Goal: Register for event/course

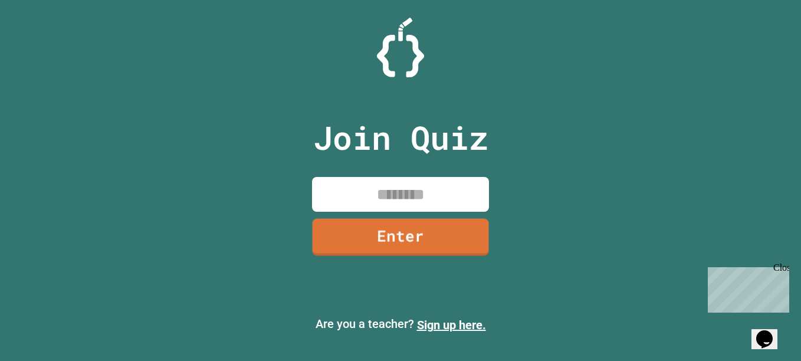
click at [407, 195] on input at bounding box center [400, 194] width 177 height 35
type input "********"
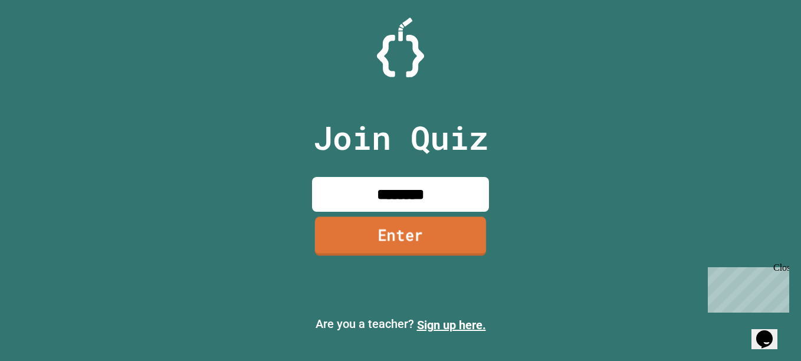
click at [426, 242] on link "Enter" at bounding box center [400, 236] width 171 height 39
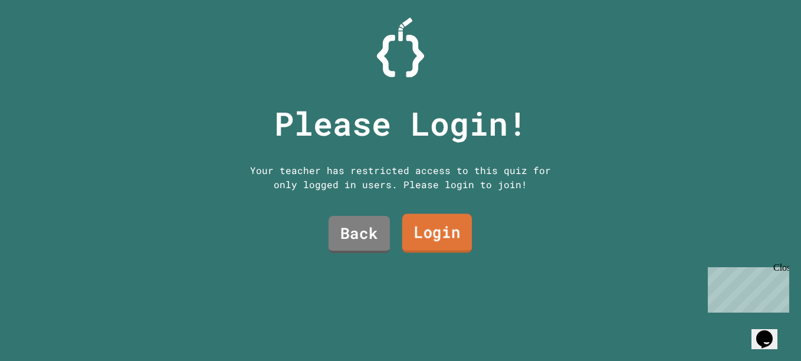
click at [423, 225] on link "Login" at bounding box center [437, 232] width 70 height 39
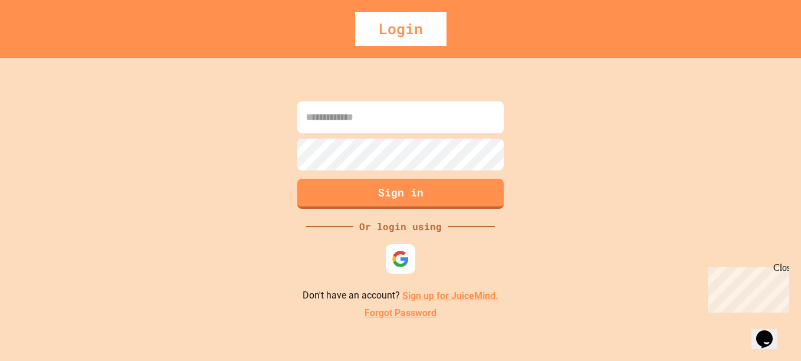
click at [396, 117] on input at bounding box center [400, 117] width 206 height 32
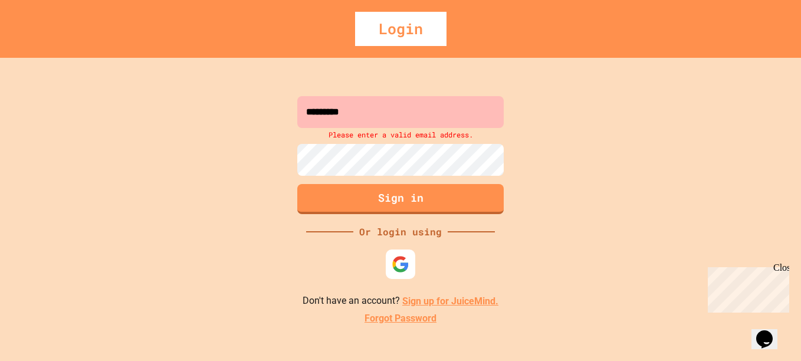
click at [420, 117] on input "*********" at bounding box center [400, 112] width 206 height 32
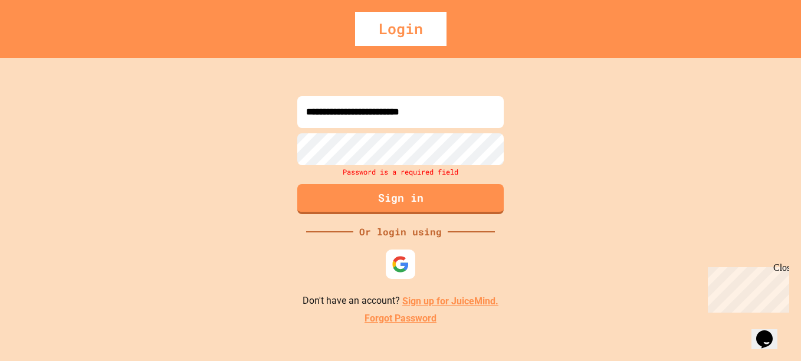
type input "**********"
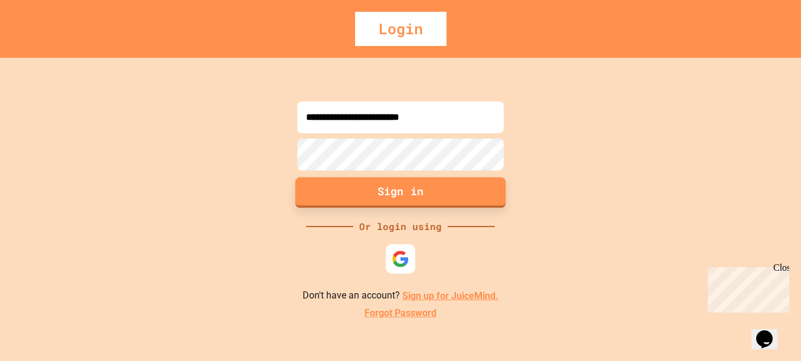
click at [416, 190] on button "Sign in" at bounding box center [400, 193] width 211 height 31
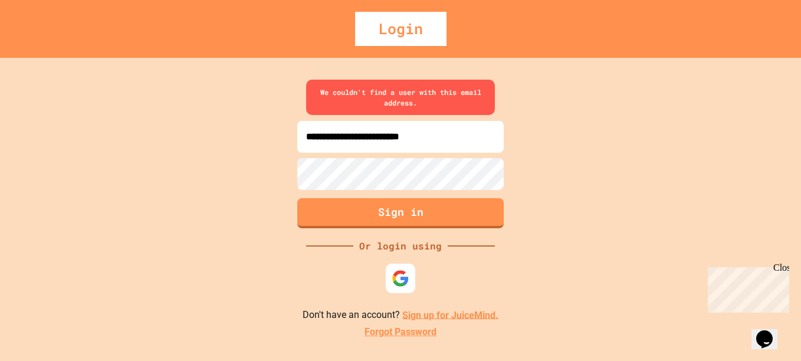
click at [483, 316] on link "Sign up for JuiceMind." at bounding box center [450, 314] width 96 height 11
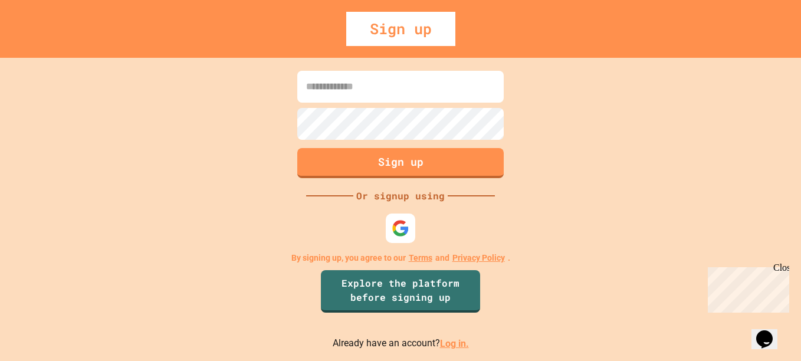
click at [408, 81] on input at bounding box center [400, 87] width 206 height 32
type input "**********"
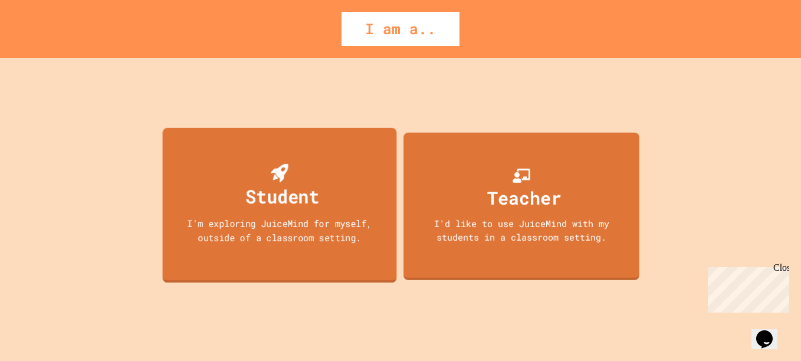
click at [318, 203] on div "Student I'm exploring JuiceMind for myself, outside of a classroom setting." at bounding box center [280, 205] width 234 height 155
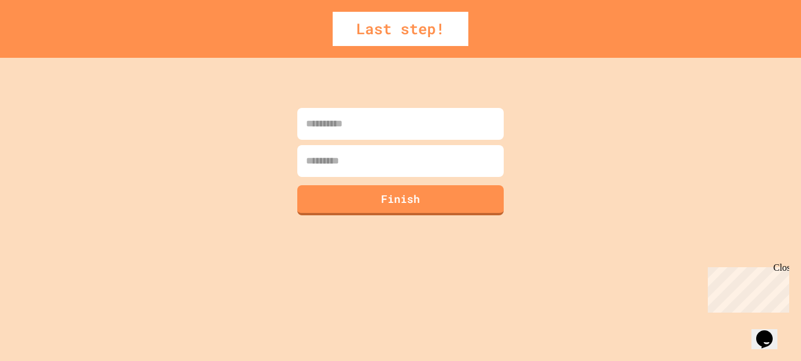
click at [377, 113] on input at bounding box center [400, 124] width 206 height 32
type input "**********"
click at [400, 164] on input at bounding box center [400, 161] width 206 height 32
type input "*"
type input "*******"
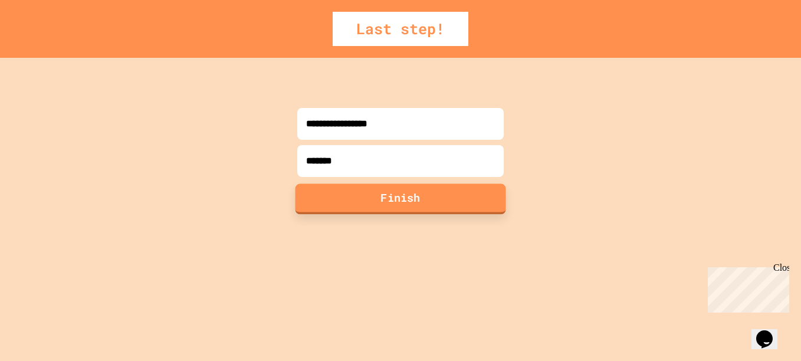
click at [409, 194] on button "Finish" at bounding box center [400, 198] width 211 height 31
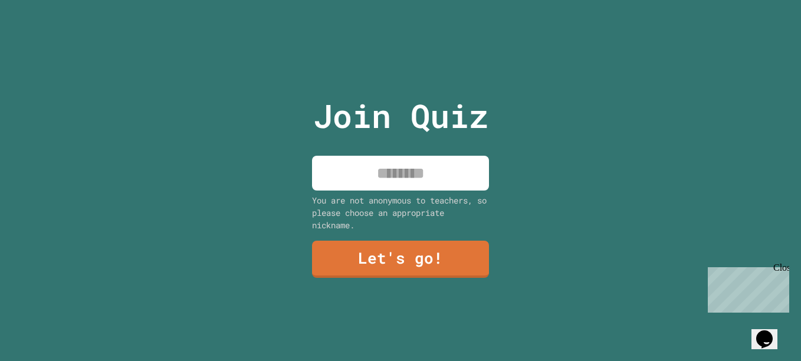
click at [437, 174] on input at bounding box center [400, 173] width 177 height 35
type input "*"
click at [387, 169] on input "*******" at bounding box center [400, 173] width 177 height 35
type input "*"
type input "**********"
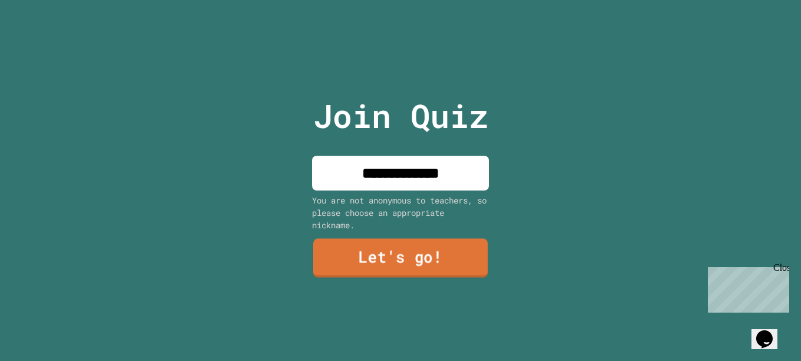
click at [352, 257] on link "Let's go!" at bounding box center [400, 257] width 175 height 39
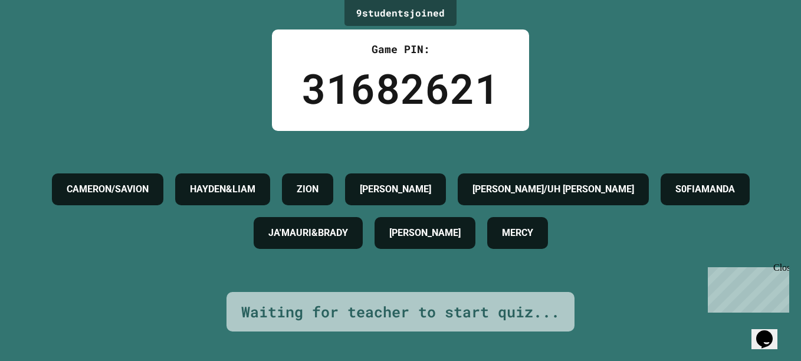
click at [778, 91] on div "9 student s joined Game PIN: 31682621 [PERSON_NAME]/[PERSON_NAME] [PERSON_NAME]…" at bounding box center [400, 180] width 801 height 361
click at [58, 206] on div "[PERSON_NAME]/[PERSON_NAME] [PERSON_NAME],[PERSON_NAME]/UH [PERSON_NAME] S0FIAM…" at bounding box center [400, 210] width 742 height 87
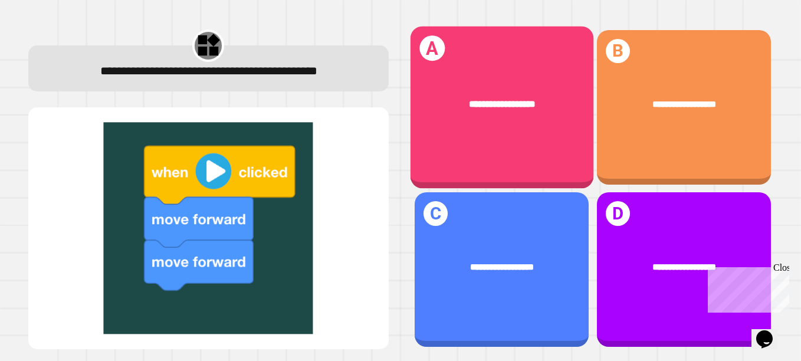
click at [557, 127] on div "**********" at bounding box center [501, 107] width 183 height 162
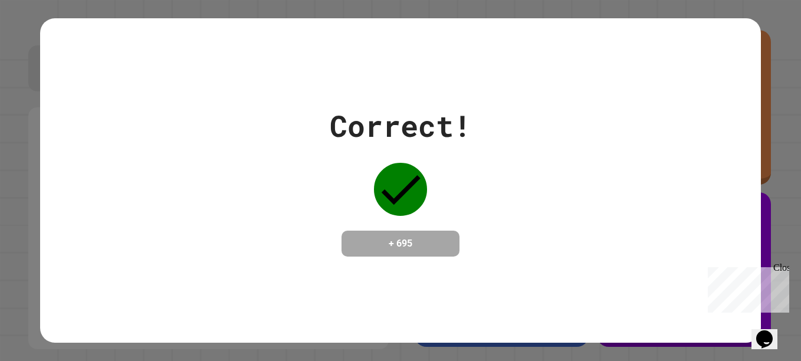
click at [765, 330] on icon "Chat widget" at bounding box center [764, 339] width 17 height 18
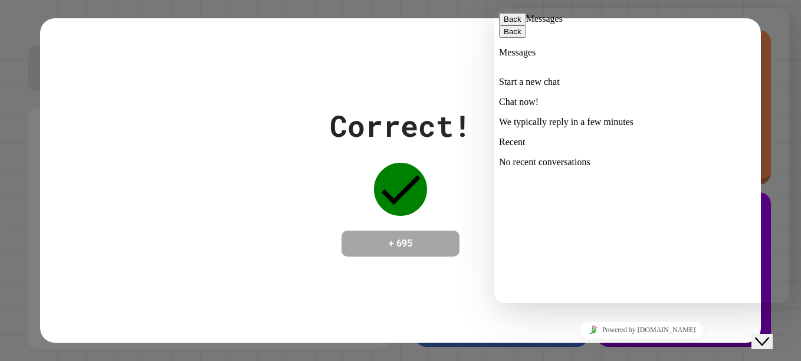
click at [499, 137] on icon at bounding box center [499, 137] width 0 height 0
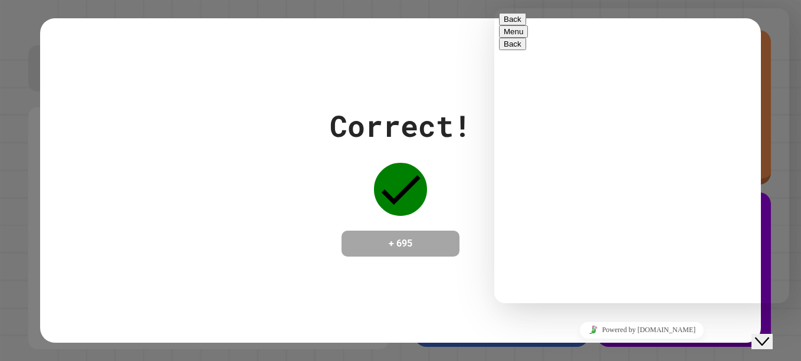
click at [494, 8] on textarea at bounding box center [494, 8] width 0 height 0
type textarea "**********"
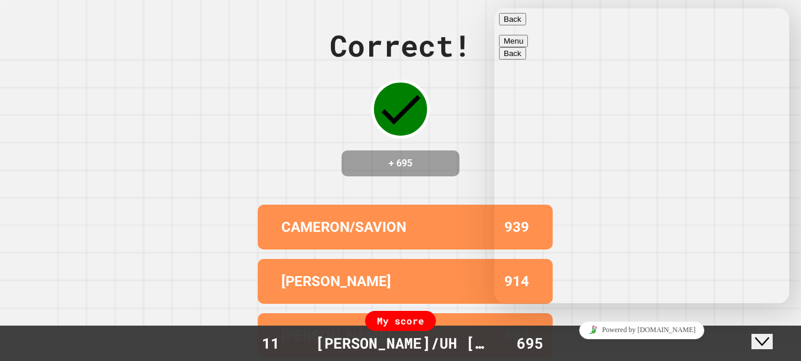
click at [378, 95] on icon at bounding box center [400, 109] width 53 height 53
click at [532, 25] on div "Back" at bounding box center [641, 19] width 285 height 12
click at [522, 25] on button "Back" at bounding box center [512, 19] width 27 height 12
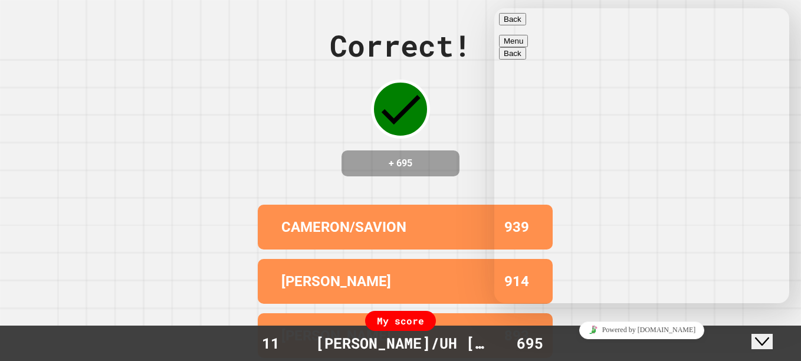
drag, startPoint x: 757, startPoint y: 239, endPoint x: 727, endPoint y: 239, distance: 30.7
drag, startPoint x: 727, startPoint y: 239, endPoint x: 686, endPoint y: 186, distance: 67.4
click at [769, 336] on icon "Close Chat This icon closes the chat window." at bounding box center [762, 341] width 14 height 14
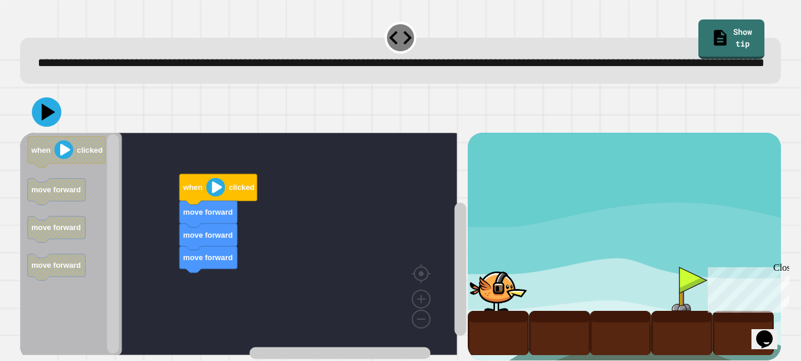
click at [228, 301] on div "move forward move forward move forward when clicked when clicked move forward m…" at bounding box center [244, 247] width 448 height 228
click at [221, 197] on image "Blockly Workspace" at bounding box center [215, 187] width 19 height 19
click at [218, 197] on image "Blockly Workspace" at bounding box center [215, 187] width 19 height 19
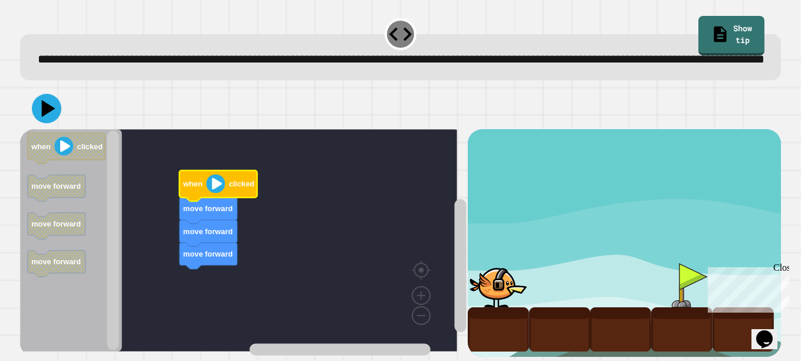
scroll to position [37, 0]
click at [45, 98] on icon at bounding box center [49, 108] width 17 height 21
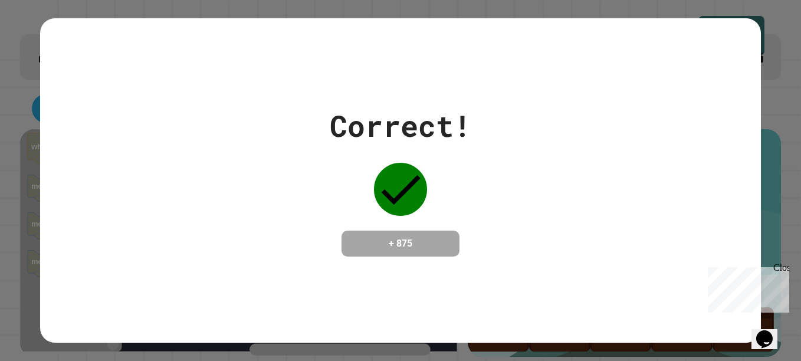
click at [100, 242] on div "Correct! + 875" at bounding box center [400, 180] width 721 height 153
click at [82, 245] on div "Correct! + 875" at bounding box center [400, 180] width 721 height 153
click at [56, 226] on div "Correct! + 875" at bounding box center [400, 180] width 721 height 153
click at [34, 216] on div "Correct! + 875" at bounding box center [400, 180] width 801 height 361
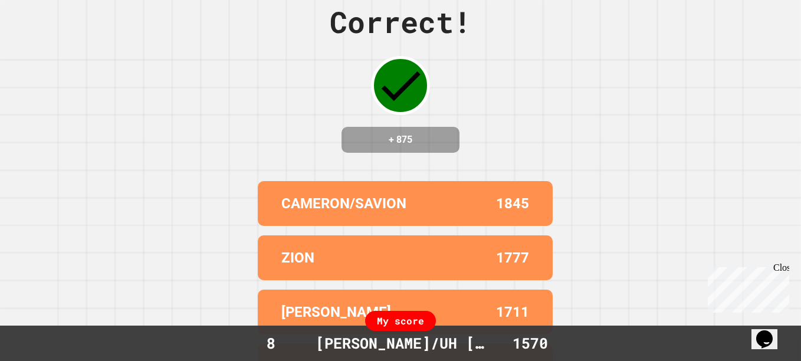
scroll to position [0, 0]
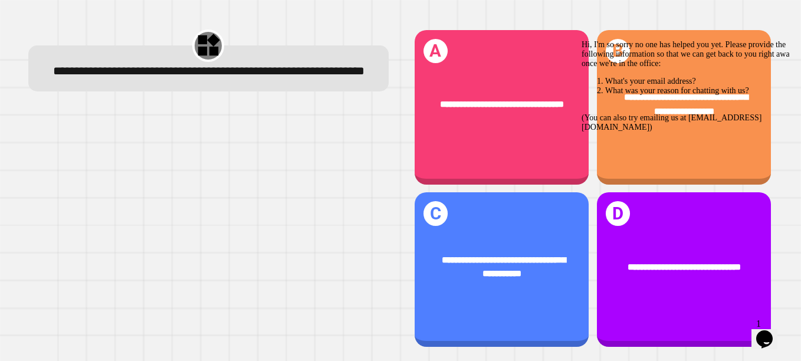
click at [82, 268] on div at bounding box center [208, 227] width 360 height 241
click at [77, 263] on div at bounding box center [208, 227] width 360 height 241
click at [586, 94] on div "Hi, I'm so sorry no one has helped you yet. Please provide the following inform…" at bounding box center [687, 86] width 212 height 92
click at [608, 94] on div "Hi, I'm so sorry no one has helped you yet. Please provide the following inform…" at bounding box center [687, 86] width 212 height 92
click at [650, 83] on div "Hi, I'm so sorry no one has helped you yet. Please provide the following inform…" at bounding box center [687, 86] width 212 height 92
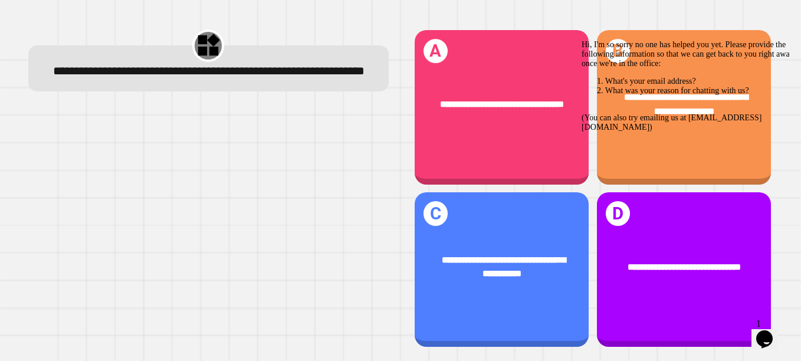
click at [721, 88] on div "Hi, I'm so sorry no one has helped you yet. Please provide the following inform…" at bounding box center [687, 86] width 212 height 92
click at [581, 40] on icon "Chat attention grabber" at bounding box center [581, 40] width 0 height 0
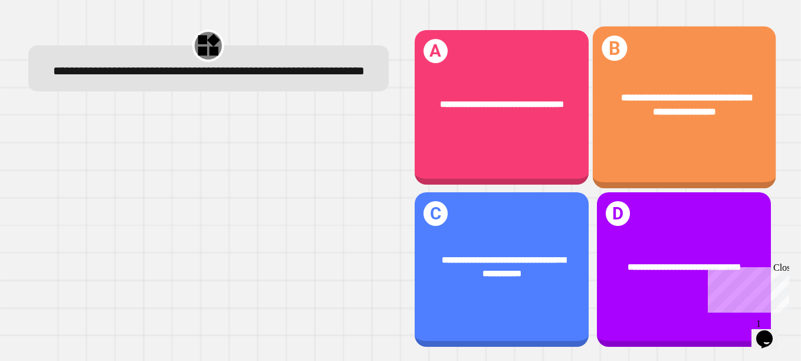
click at [708, 107] on span "**********" at bounding box center [686, 104] width 130 height 24
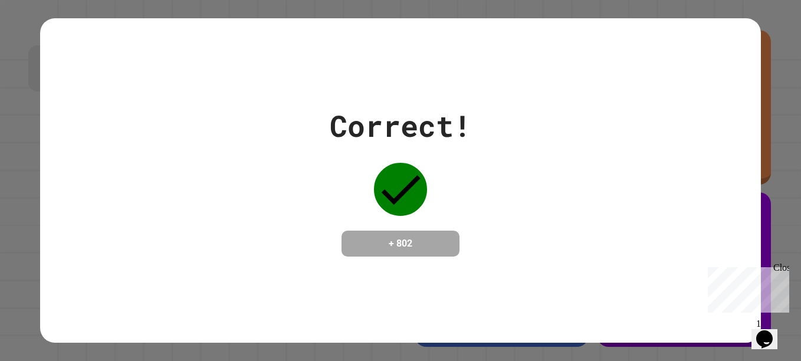
click at [715, 124] on div "Correct! + 802" at bounding box center [400, 180] width 721 height 153
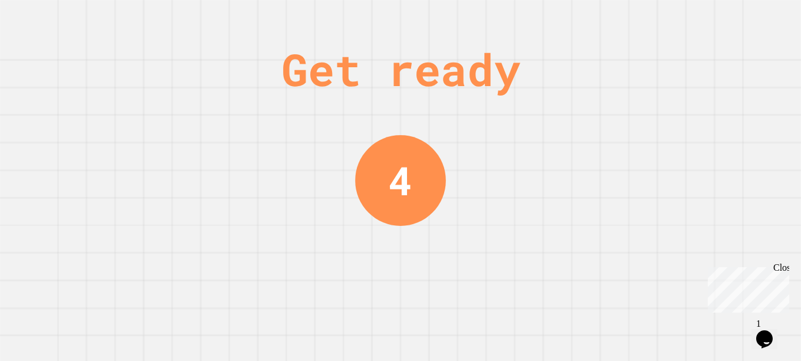
click at [86, 290] on div "Get ready 4" at bounding box center [400, 180] width 801 height 361
click at [88, 288] on div "Get ready 4" at bounding box center [400, 180] width 801 height 361
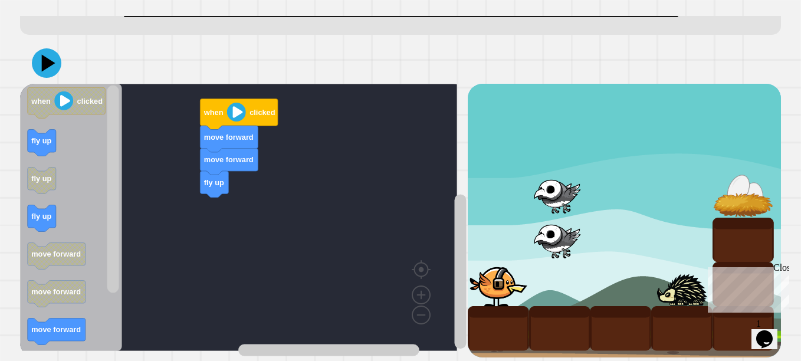
scroll to position [69, 0]
click at [546, 77] on div at bounding box center [400, 62] width 761 height 41
click at [239, 164] on text "move forward" at bounding box center [229, 159] width 50 height 9
click at [238, 163] on text "move forward" at bounding box center [229, 159] width 50 height 9
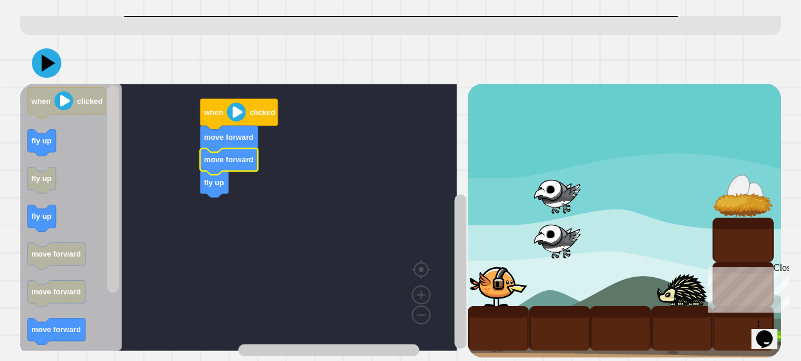
click at [236, 165] on icon "Blockly Workspace" at bounding box center [229, 162] width 58 height 27
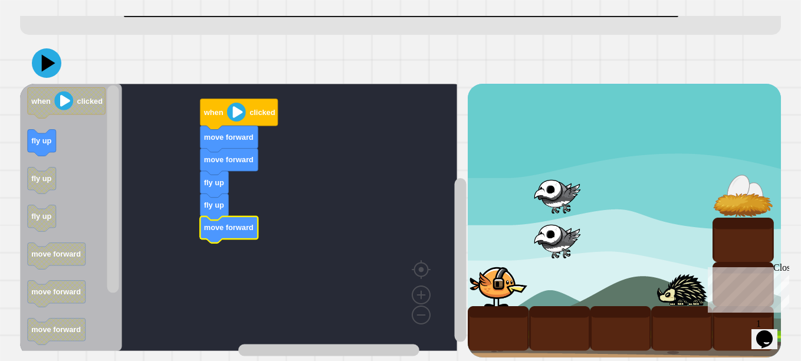
click at [484, 295] on div at bounding box center [498, 284] width 61 height 44
click at [197, 240] on rect "Blockly Workspace" at bounding box center [238, 217] width 437 height 267
click at [225, 236] on icon "Blockly Workspace" at bounding box center [229, 229] width 58 height 27
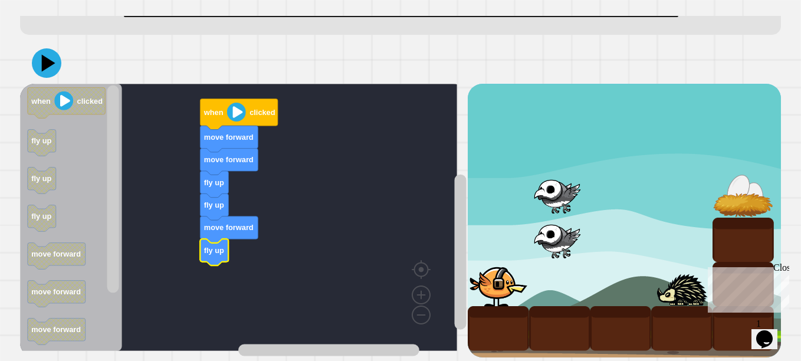
click at [375, 310] on rect "Blockly Workspace" at bounding box center [238, 217] width 437 height 267
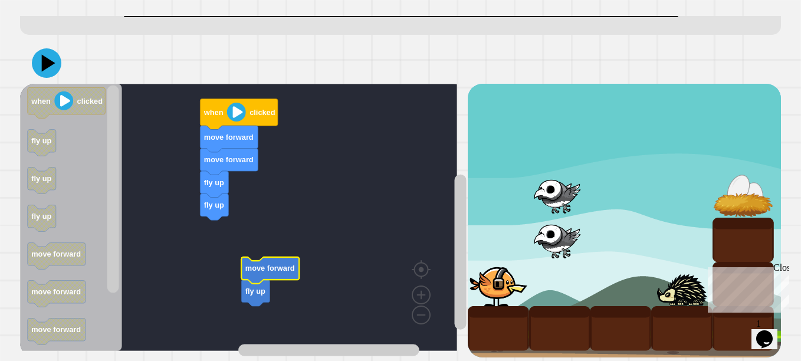
click at [219, 244] on rect "Blockly Workspace" at bounding box center [238, 217] width 437 height 267
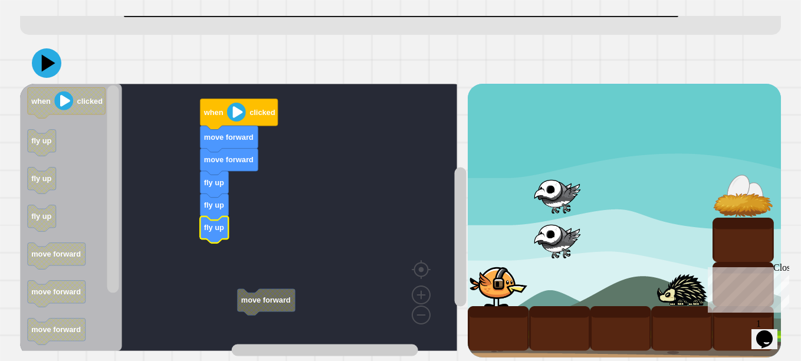
click at [332, 322] on rect "Blockly Workspace" at bounding box center [238, 217] width 437 height 267
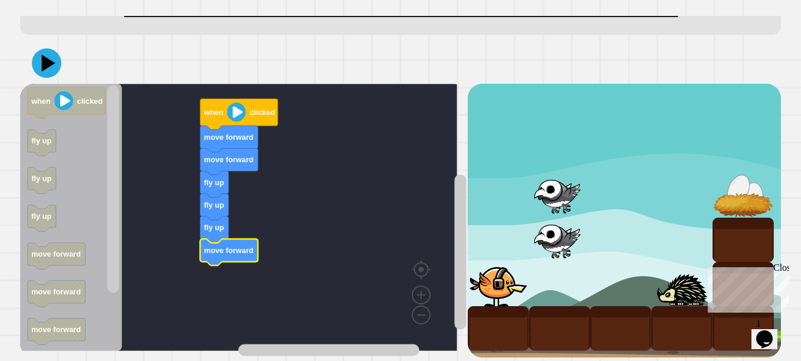
click at [468, 280] on div at bounding box center [498, 284] width 61 height 44
drag, startPoint x: 464, startPoint y: 280, endPoint x: 470, endPoint y: 277, distance: 6.4
click at [470, 277] on div at bounding box center [498, 284] width 61 height 44
click at [20, 88] on icon "when clicked fly up fly up fly up move forward move forward move forward fly do…" at bounding box center [71, 217] width 102 height 267
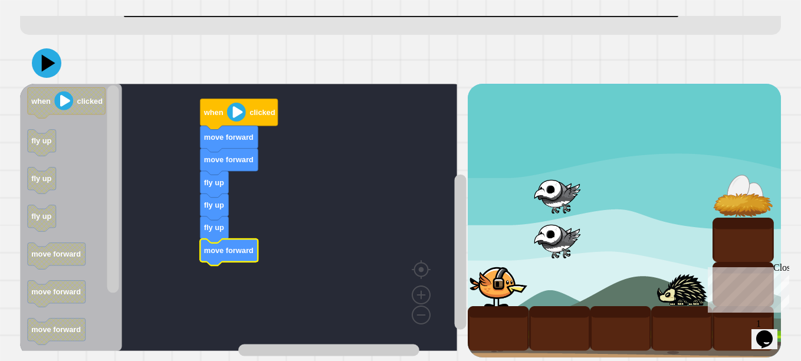
click at [35, 60] on icon at bounding box center [46, 62] width 29 height 29
click at [242, 268] on rect "Blockly Workspace" at bounding box center [238, 217] width 437 height 267
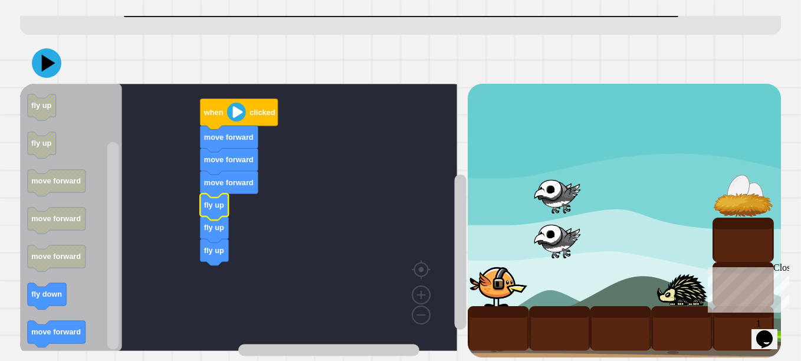
click at [236, 201] on rect "Blockly Workspace" at bounding box center [238, 217] width 437 height 267
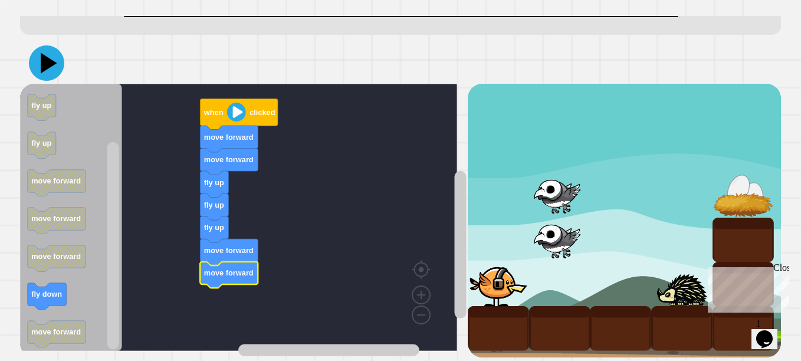
click at [41, 63] on icon at bounding box center [46, 62] width 35 height 35
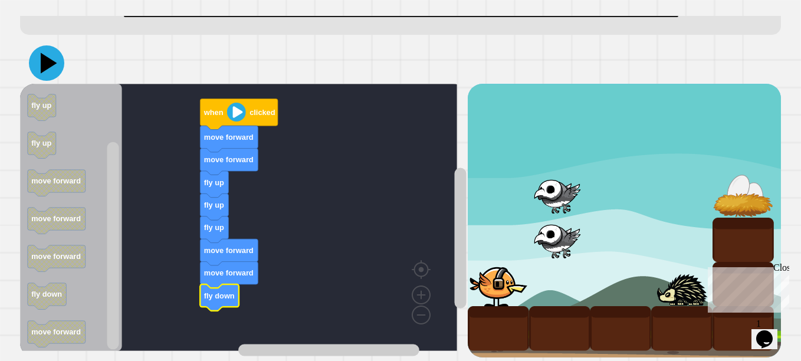
click at [39, 58] on icon at bounding box center [46, 62] width 35 height 35
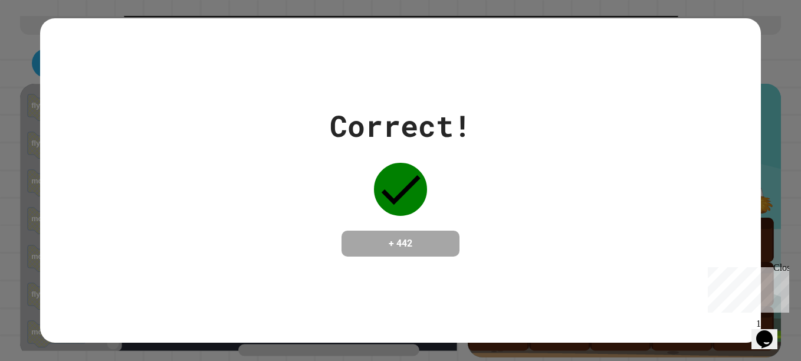
click at [773, 330] on icon "Chat widget" at bounding box center [764, 339] width 17 height 18
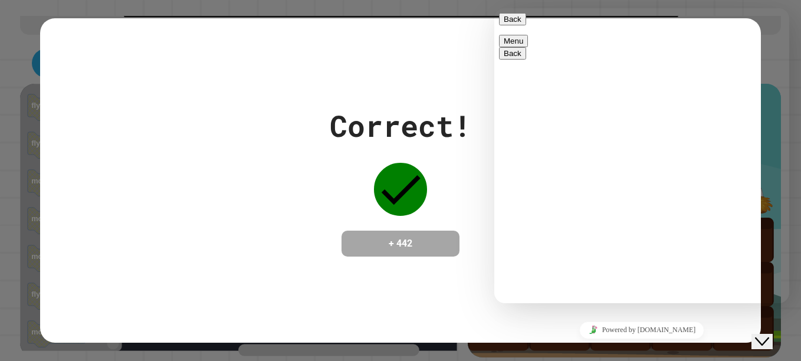
click at [518, 25] on button "Back" at bounding box center [512, 19] width 27 height 12
click at [765, 334] on button "Close Chat This icon closes the chat window." at bounding box center [761, 341] width 21 height 15
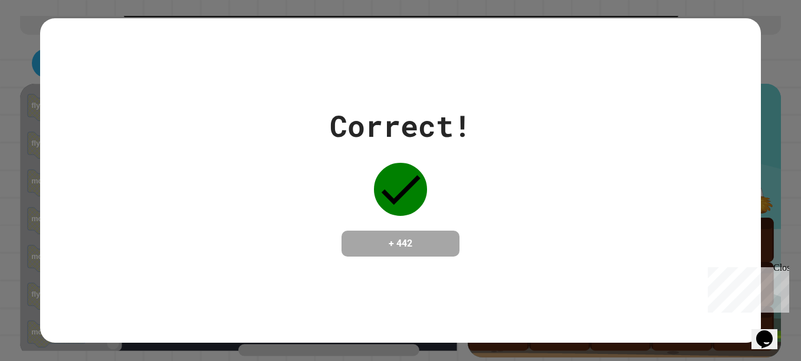
click at [502, 195] on div "Correct! + 442" at bounding box center [400, 180] width 721 height 153
click at [431, 244] on h4 "+ 442" at bounding box center [400, 243] width 94 height 14
click at [787, 271] on div "Close" at bounding box center [780, 269] width 15 height 15
click at [473, 201] on div "Correct! + 442" at bounding box center [400, 180] width 721 height 153
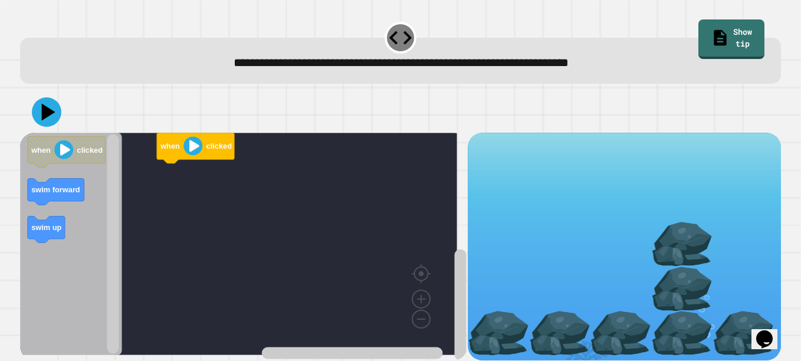
scroll to position [17, 0]
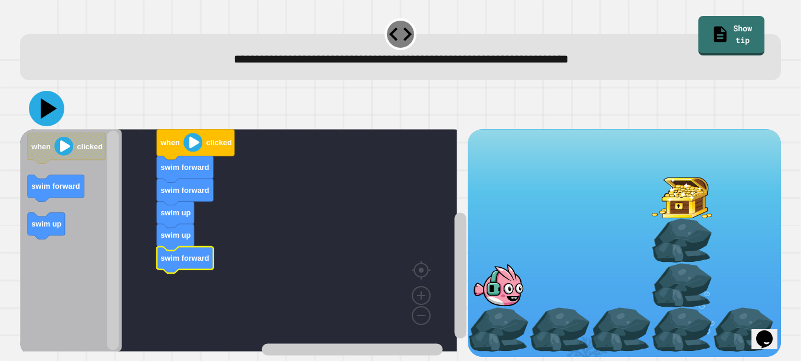
click at [36, 91] on icon at bounding box center [46, 108] width 35 height 35
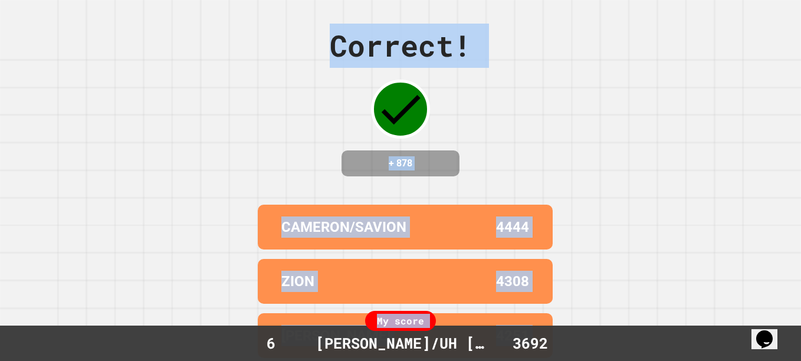
scroll to position [130, 0]
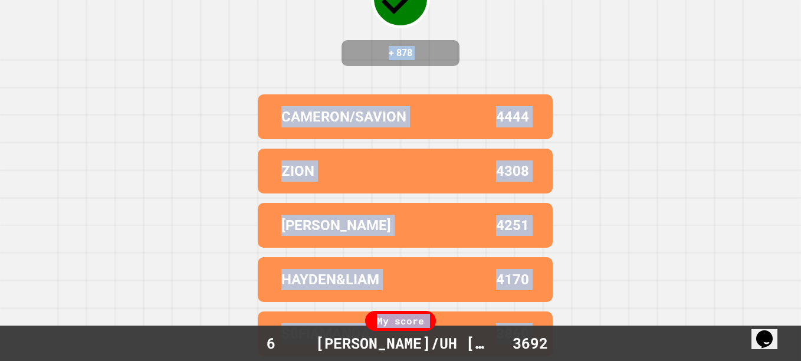
drag, startPoint x: 246, startPoint y: 117, endPoint x: 71, endPoint y: 347, distance: 288.3
click at [71, 251] on div "Correct! + 878 [PERSON_NAME]/SAVION 4444 ZION 4308 [PERSON_NAME] 4251 [PERSON_N…" at bounding box center [400, 70] width 801 height 361
click at [40, 136] on div "Correct! + 878 [PERSON_NAME]/SAVION 4444 ZION 4308 [PERSON_NAME] 4251 [PERSON_N…" at bounding box center [400, 70] width 801 height 361
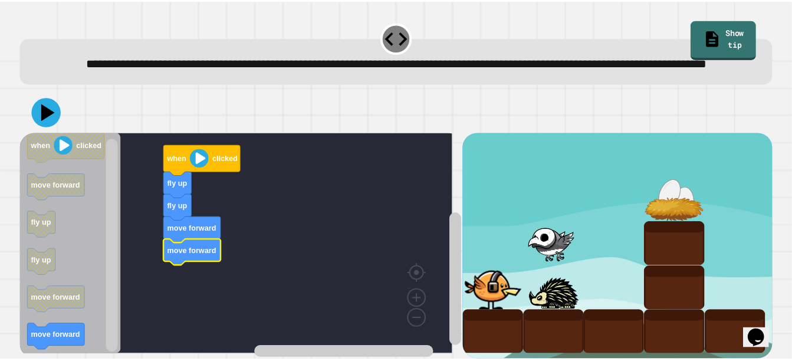
scroll to position [37, 0]
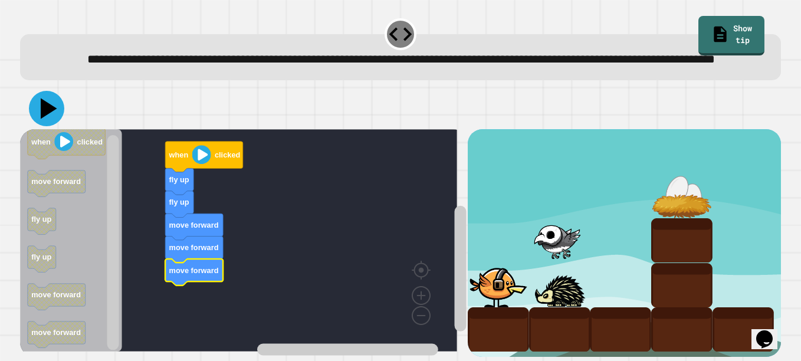
click at [45, 98] on icon at bounding box center [49, 108] width 17 height 21
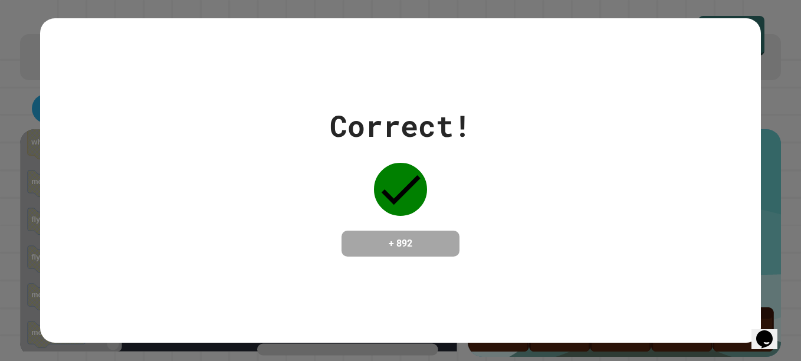
click at [63, 104] on div "Correct! + 892" at bounding box center [400, 180] width 721 height 153
click at [35, 76] on div "Correct! + 892" at bounding box center [400, 180] width 801 height 361
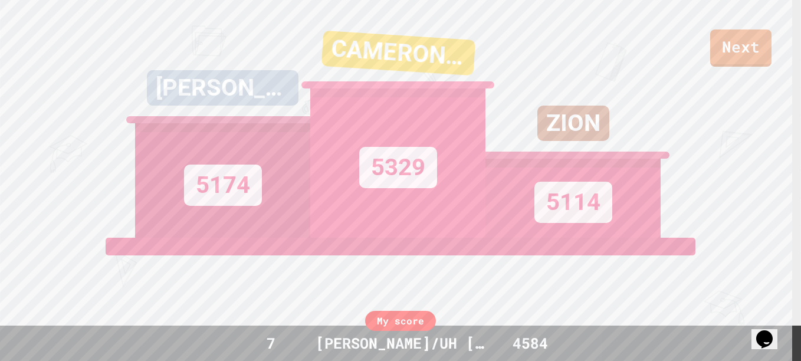
drag, startPoint x: 777, startPoint y: 337, endPoint x: 879, endPoint y: 328, distance: 103.0
click at [774, 337] on icon "Opens Chat This icon Opens the chat window." at bounding box center [764, 339] width 19 height 19
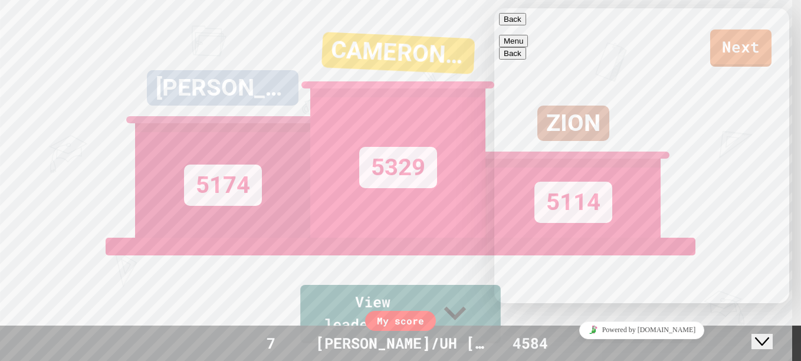
click at [494, 8] on textarea at bounding box center [494, 8] width 0 height 0
type textarea "**"
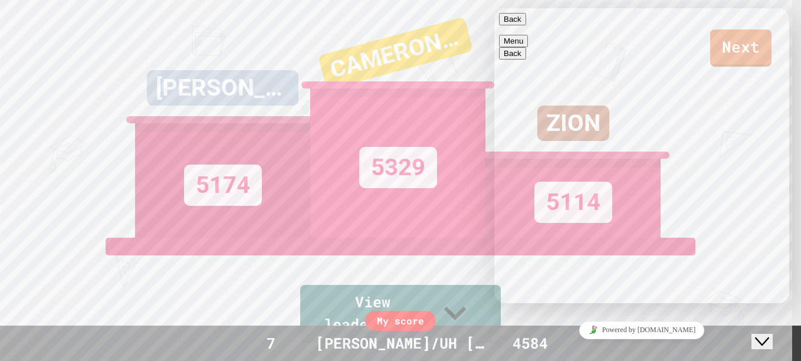
click at [757, 336] on div "Close Chat This icon closes the chat window." at bounding box center [762, 341] width 14 height 14
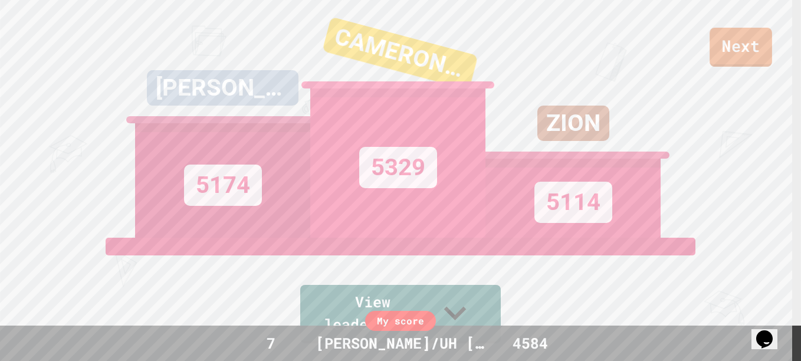
click at [738, 45] on link "Next" at bounding box center [740, 47] width 63 height 39
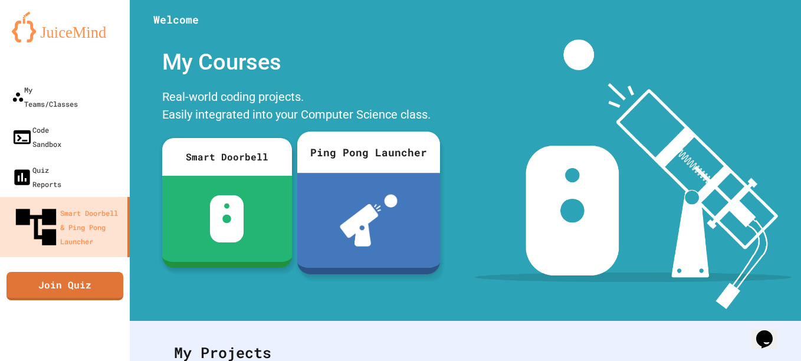
click at [371, 175] on div at bounding box center [368, 220] width 143 height 95
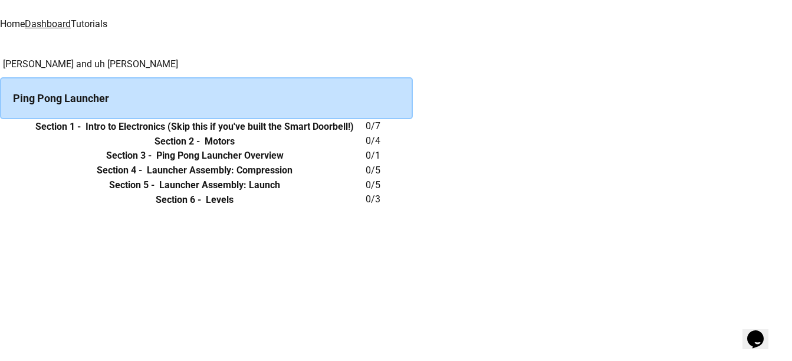
click at [225, 98] on div "Ping Pong Launcher" at bounding box center [206, 98] width 413 height 42
click at [11, 136] on icon "expand row" at bounding box center [7, 134] width 7 height 4
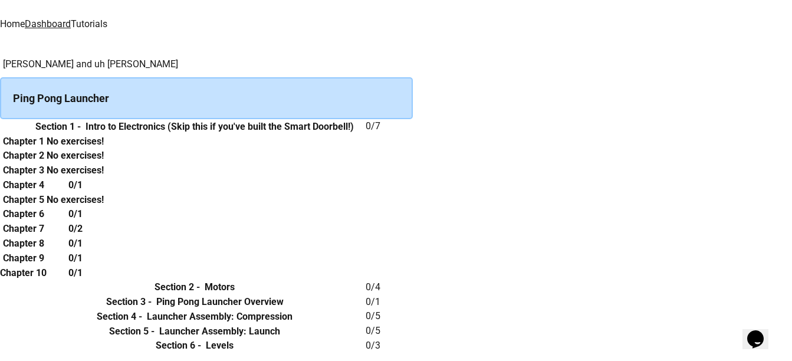
scroll to position [459, 0]
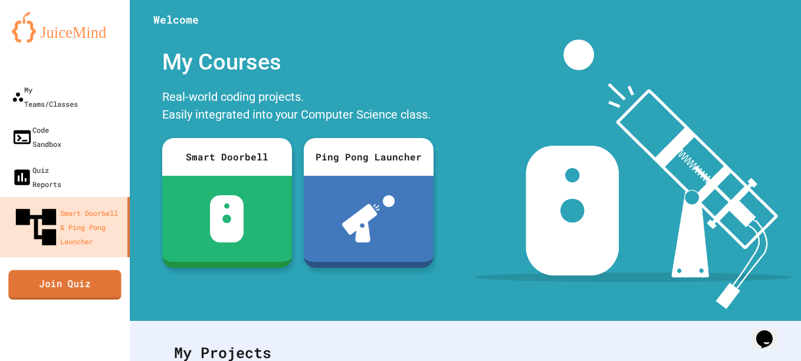
click at [16, 270] on link "Join Quiz" at bounding box center [64, 284] width 113 height 29
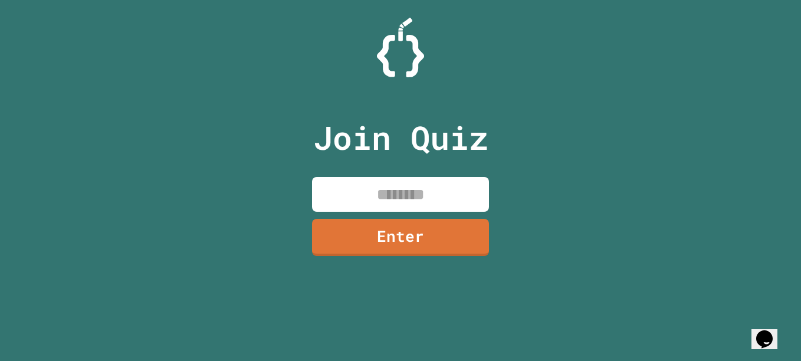
click at [429, 200] on input at bounding box center [400, 194] width 177 height 35
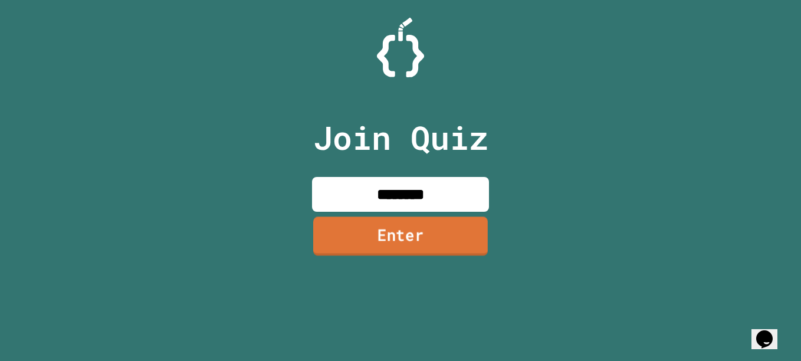
type input "********"
click at [412, 221] on link "Enter" at bounding box center [400, 236] width 175 height 39
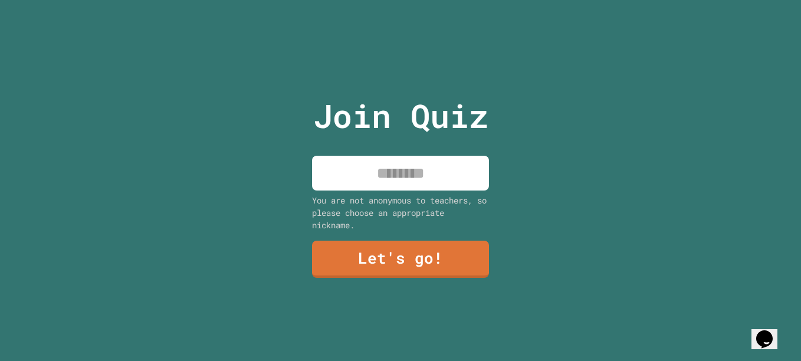
click at [416, 175] on input at bounding box center [400, 173] width 177 height 35
type input "*****"
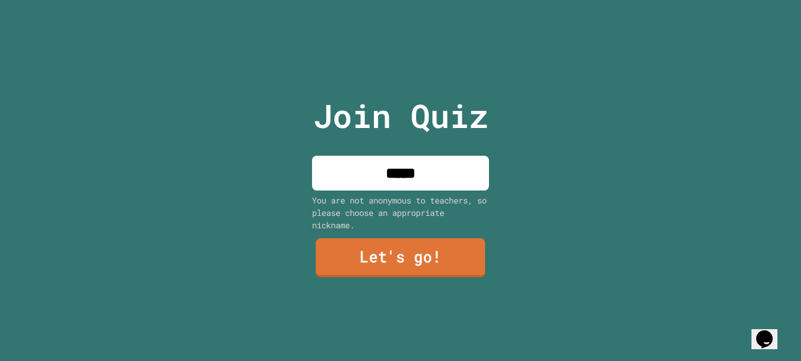
click at [366, 244] on link "Let's go!" at bounding box center [400, 257] width 169 height 39
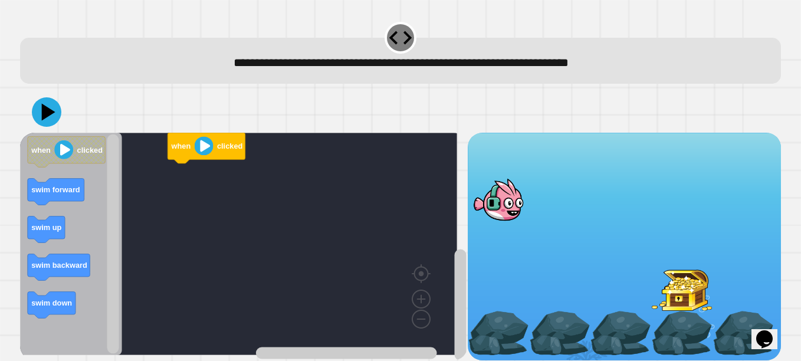
scroll to position [17, 0]
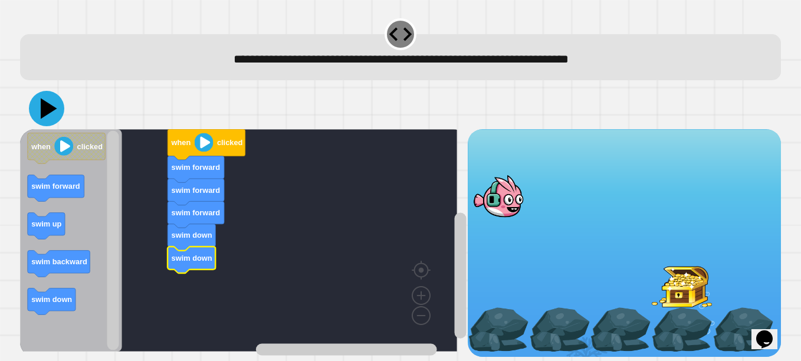
click at [41, 92] on icon at bounding box center [46, 108] width 35 height 35
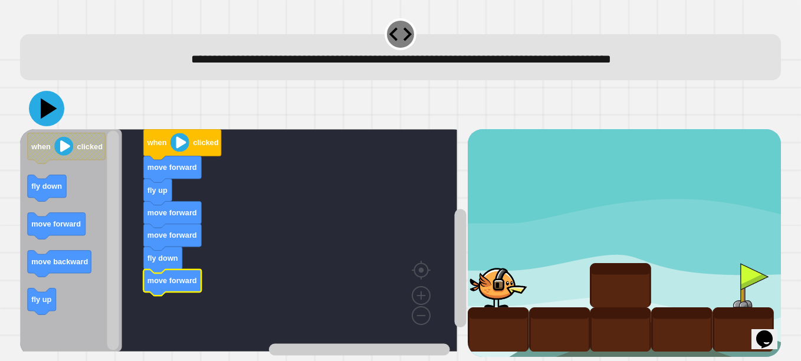
click at [48, 98] on icon at bounding box center [49, 108] width 17 height 21
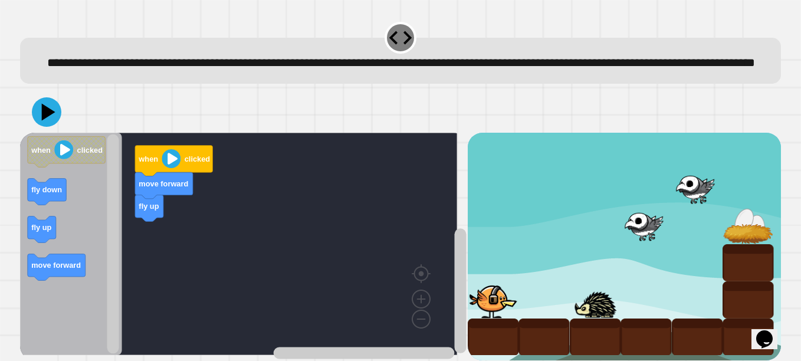
scroll to position [37, 0]
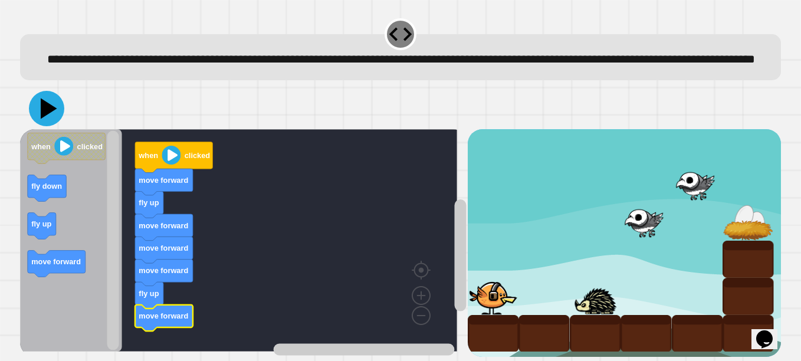
click at [44, 98] on icon at bounding box center [49, 108] width 17 height 21
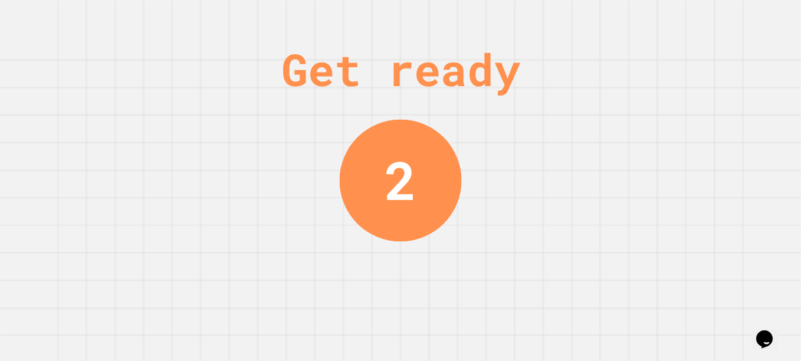
drag, startPoint x: 671, startPoint y: 236, endPoint x: 583, endPoint y: 175, distance: 108.0
click at [643, 221] on div "Get ready 2" at bounding box center [400, 180] width 801 height 361
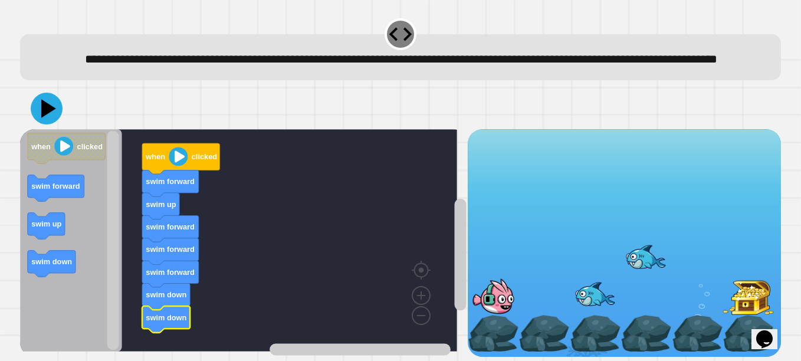
click at [46, 99] on icon at bounding box center [48, 108] width 15 height 18
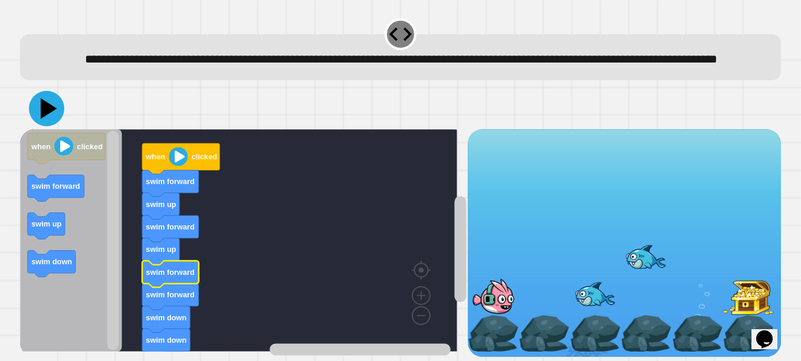
click at [48, 109] on icon at bounding box center [46, 108] width 35 height 35
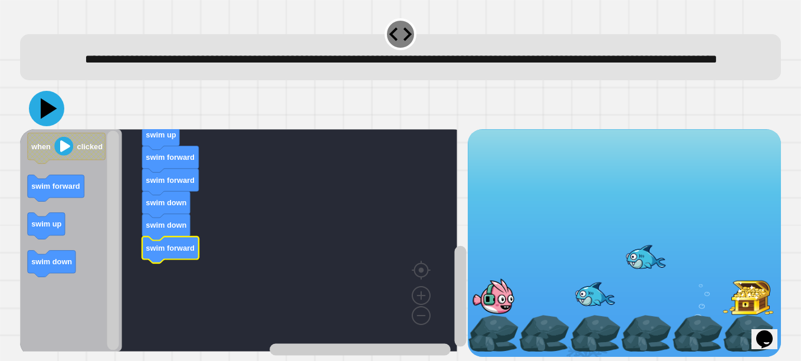
click at [45, 98] on icon at bounding box center [49, 108] width 17 height 21
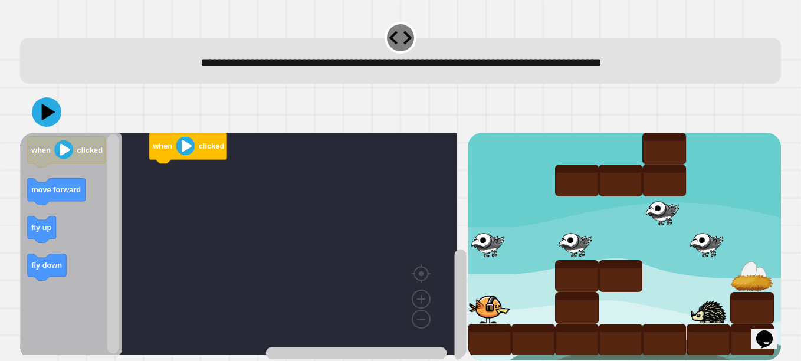
scroll to position [17, 0]
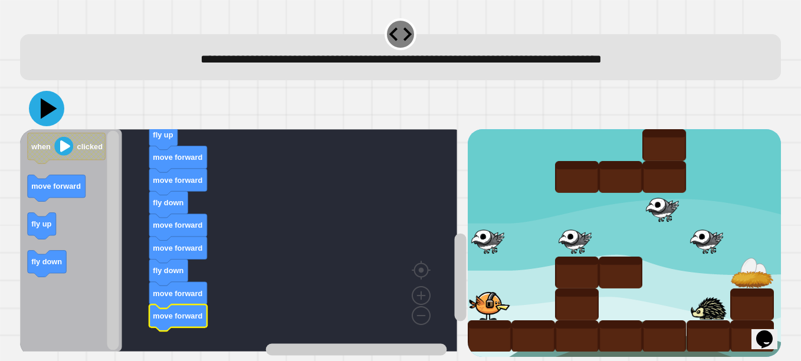
click at [57, 97] on icon at bounding box center [46, 108] width 35 height 35
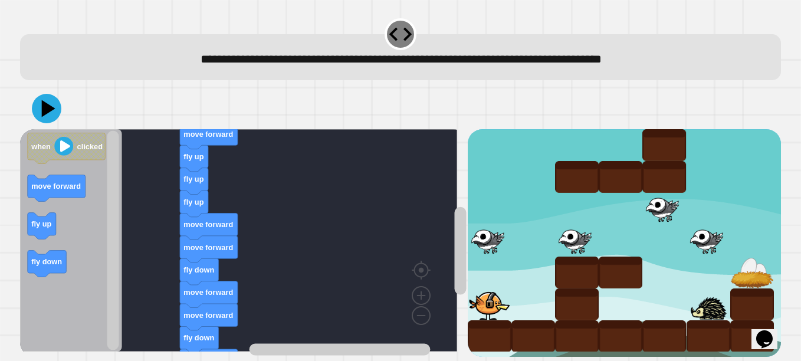
click at [53, 103] on icon at bounding box center [46, 108] width 29 height 29
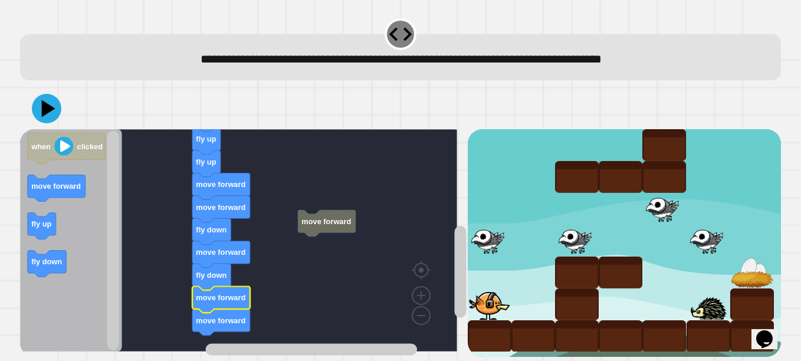
click at [199, 296] on icon "Blockly Workspace" at bounding box center [221, 300] width 58 height 27
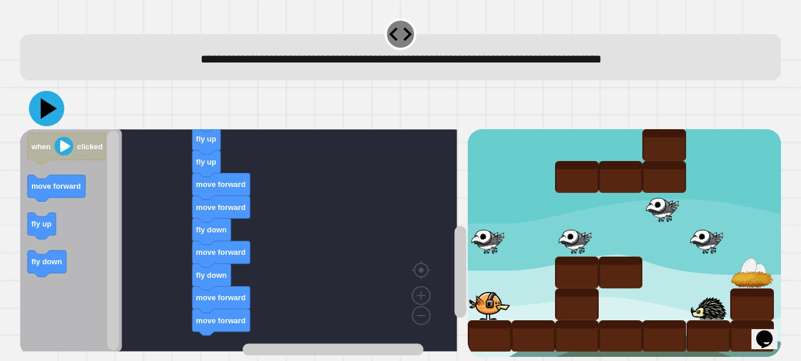
click at [47, 98] on icon at bounding box center [49, 108] width 17 height 21
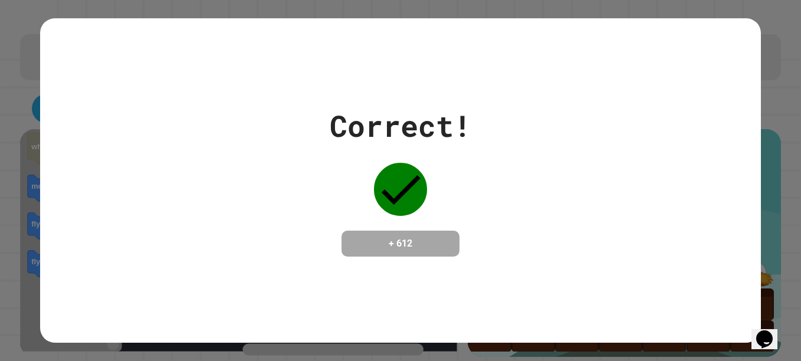
scroll to position [17, 0]
click at [479, 140] on div "Correct! + 612" at bounding box center [400, 180] width 721 height 153
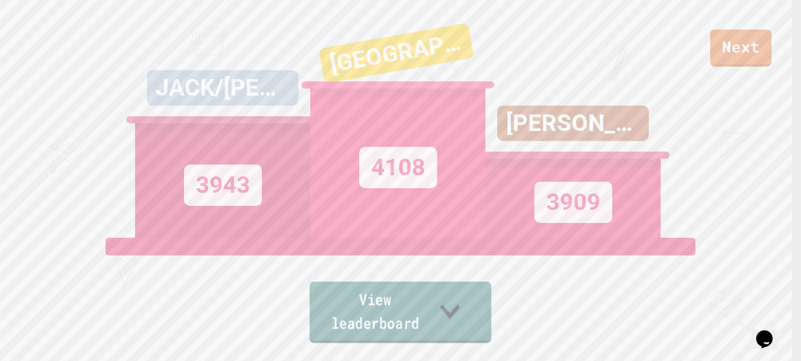
click at [470, 320] on icon at bounding box center [450, 311] width 40 height 47
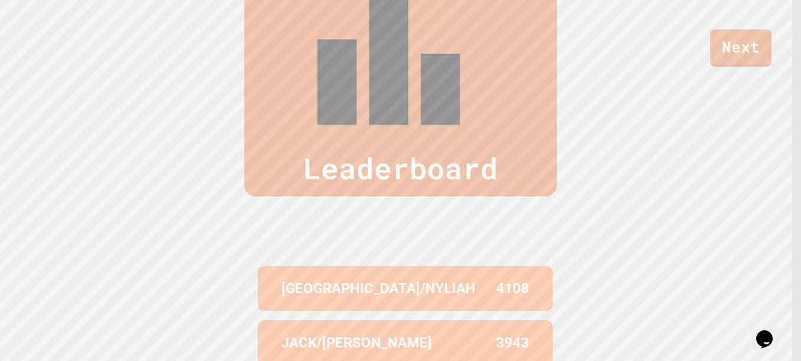
scroll to position [491, 0]
